Goal: Check status: Check status

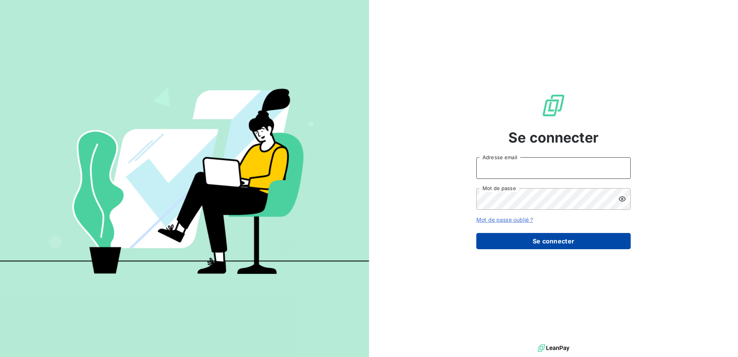
type input "[EMAIL_ADDRESS][DOMAIN_NAME]"
click at [549, 237] on button "Se connecter" at bounding box center [553, 241] width 154 height 16
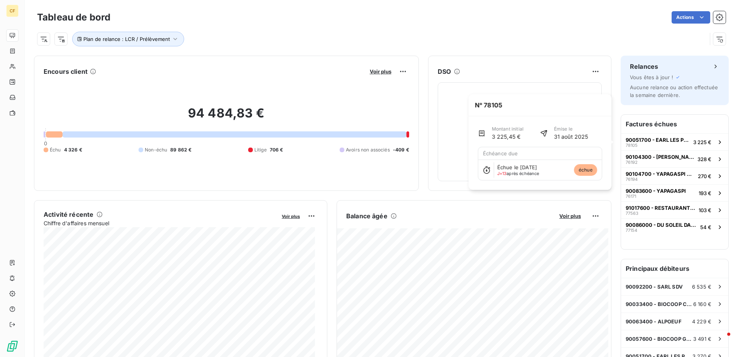
click at [651, 120] on h6 "Factures échues" at bounding box center [674, 124] width 107 height 19
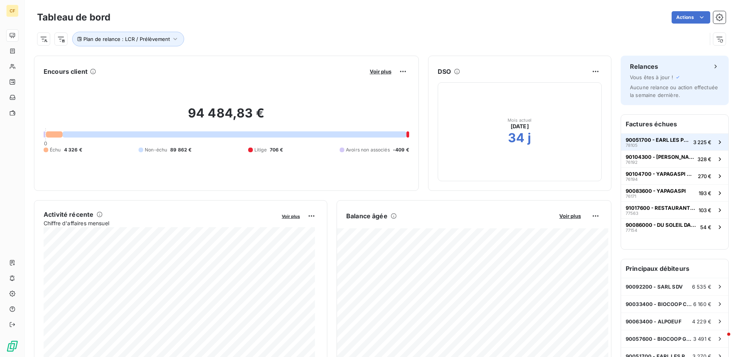
click at [661, 133] on button "90051700 - EARL LES PRES DU SOLEIL 78105 3 225 €" at bounding box center [674, 141] width 107 height 17
click at [643, 154] on span "90104300 - [PERSON_NAME] ET [PERSON_NAME]" at bounding box center [660, 157] width 69 height 6
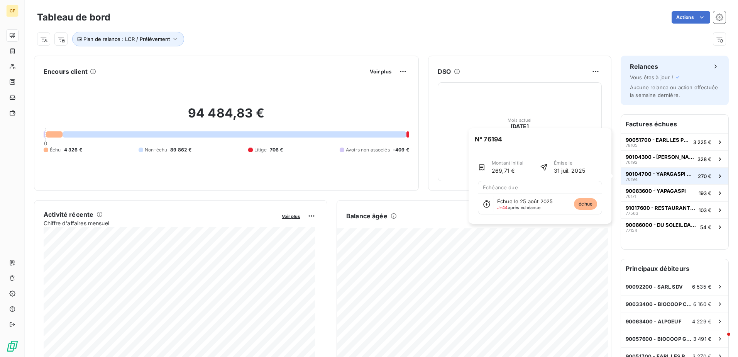
click at [677, 176] on span "90104700 - YAPAGASPI CORDELIERS" at bounding box center [660, 174] width 69 height 6
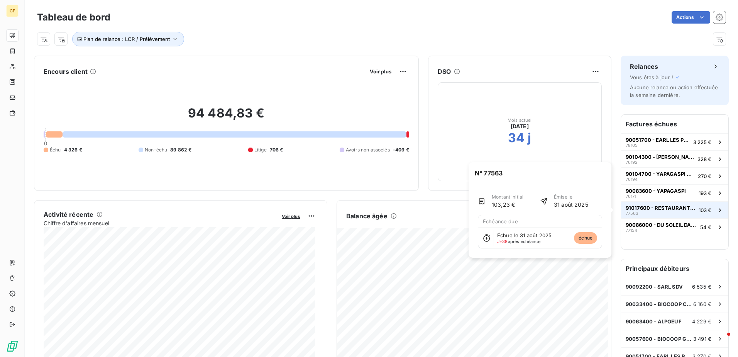
click at [636, 212] on div "91017600 - RESTAURANT LE GASQUET- JOUMAT 77563" at bounding box center [661, 210] width 70 height 11
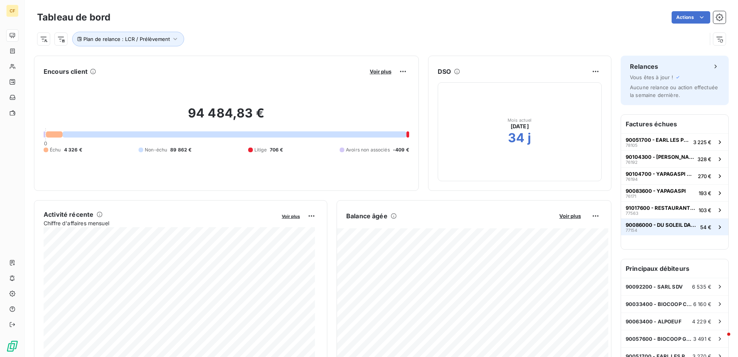
click at [654, 221] on button "90086000 - DU SOLEIL DANS LE PANIER- MSD 77154 54 €" at bounding box center [674, 226] width 107 height 17
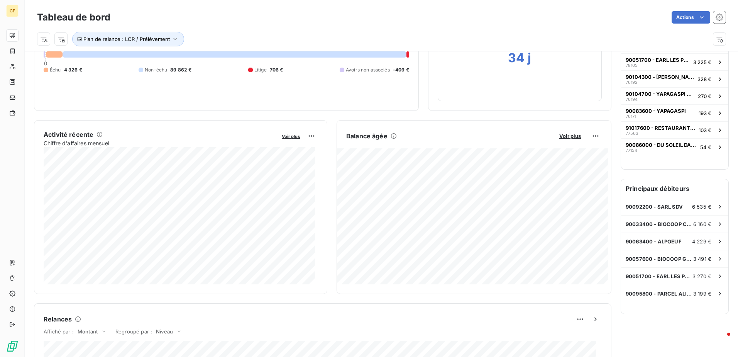
scroll to position [116, 0]
